Goal: Task Accomplishment & Management: Manage account settings

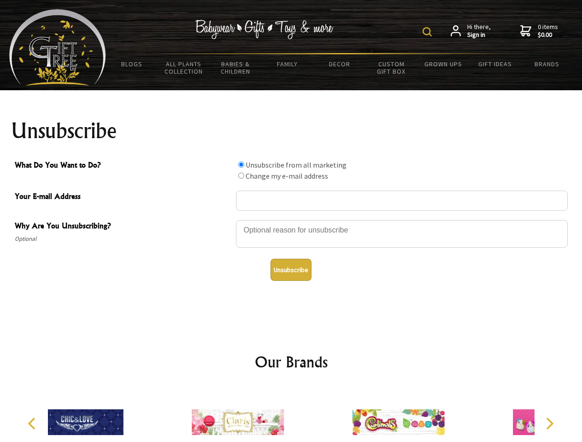
click at [429, 32] on img at bounding box center [427, 31] width 9 height 9
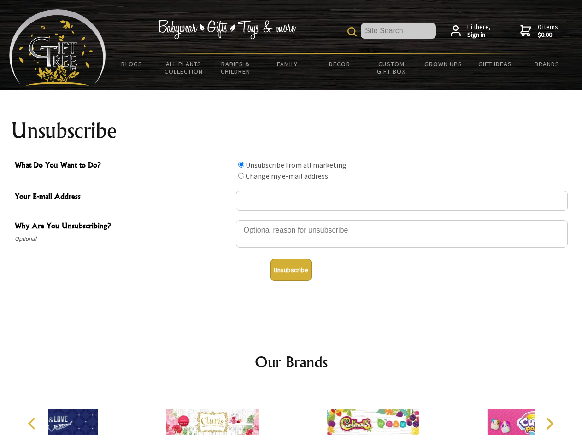
click at [291, 220] on div at bounding box center [402, 235] width 332 height 32
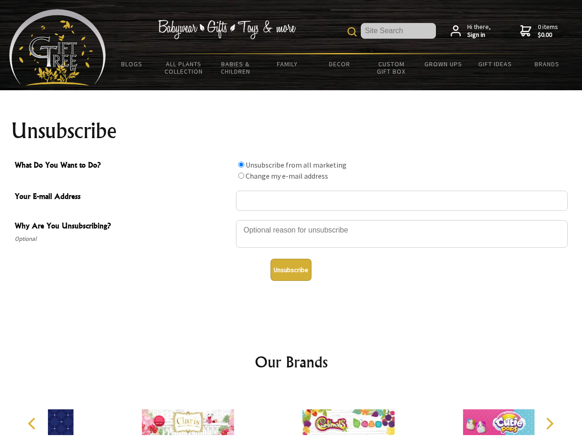
click at [241, 165] on input "What Do You Want to Do?" at bounding box center [241, 165] width 6 height 6
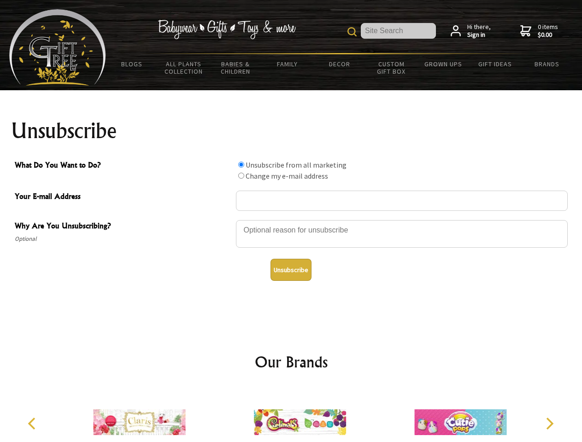
click at [241, 176] on input "What Do You Want to Do?" at bounding box center [241, 176] width 6 height 6
radio input "true"
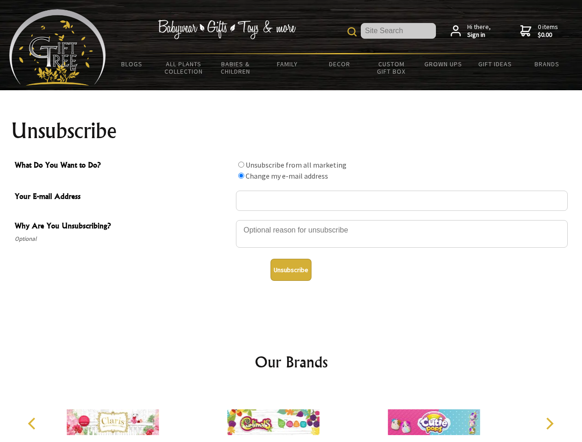
click at [291, 270] on button "Unsubscribe" at bounding box center [291, 270] width 41 height 22
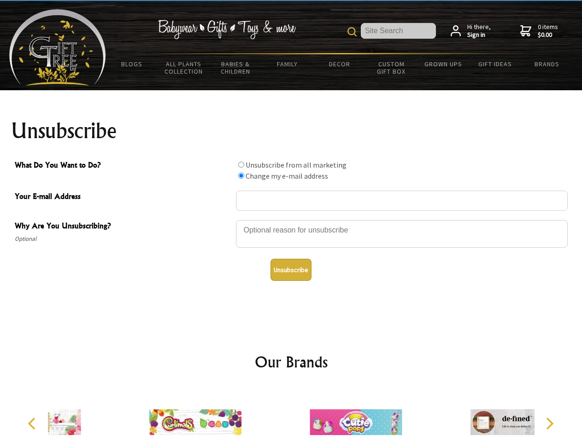
click at [310, 415] on img at bounding box center [356, 422] width 92 height 69
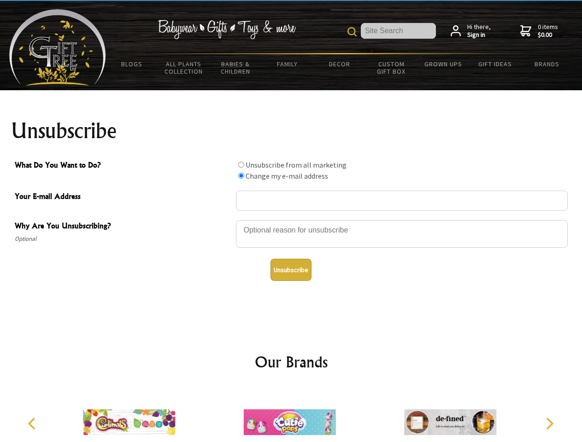
click at [33, 424] on icon "Previous" at bounding box center [33, 424] width 12 height 12
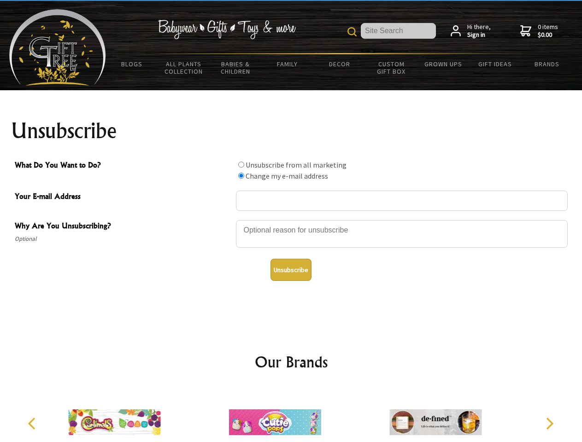
click at [549, 424] on icon "Next" at bounding box center [549, 424] width 12 height 12
